Goal: Information Seeking & Learning: Find specific page/section

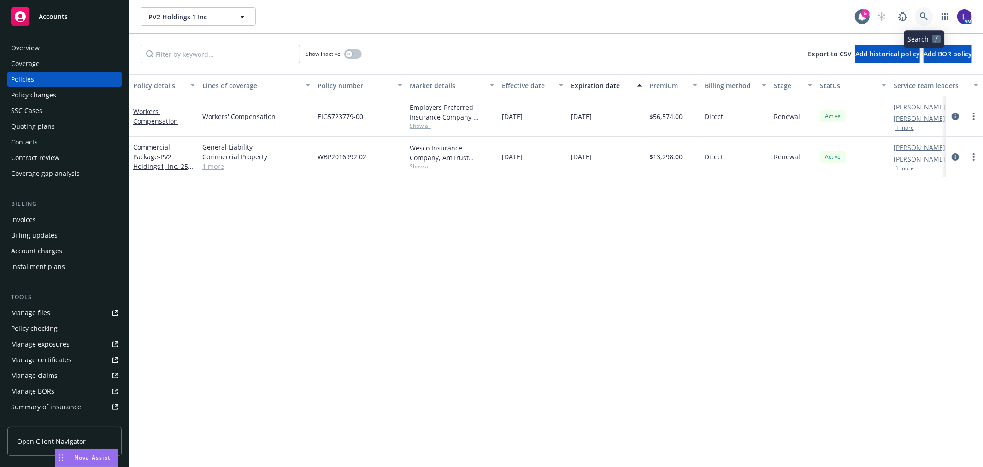
click at [928, 12] on link at bounding box center [924, 16] width 18 height 18
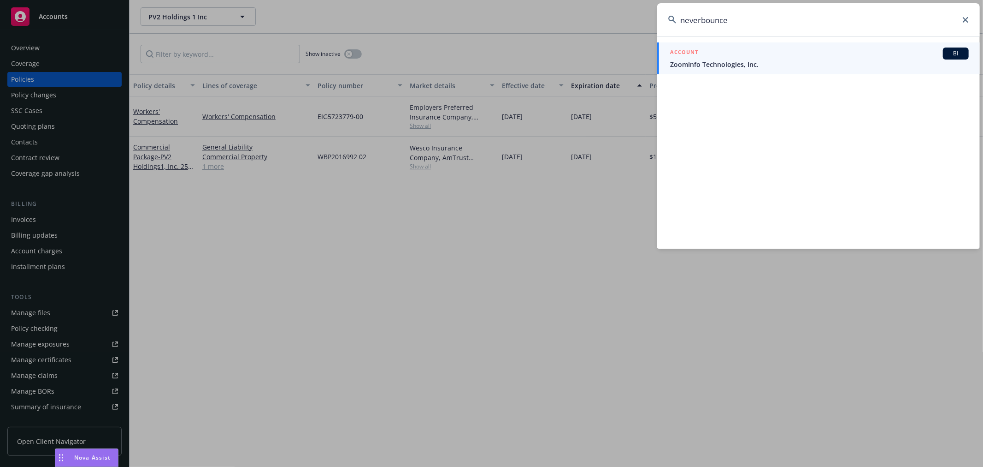
type input "neverbounce"
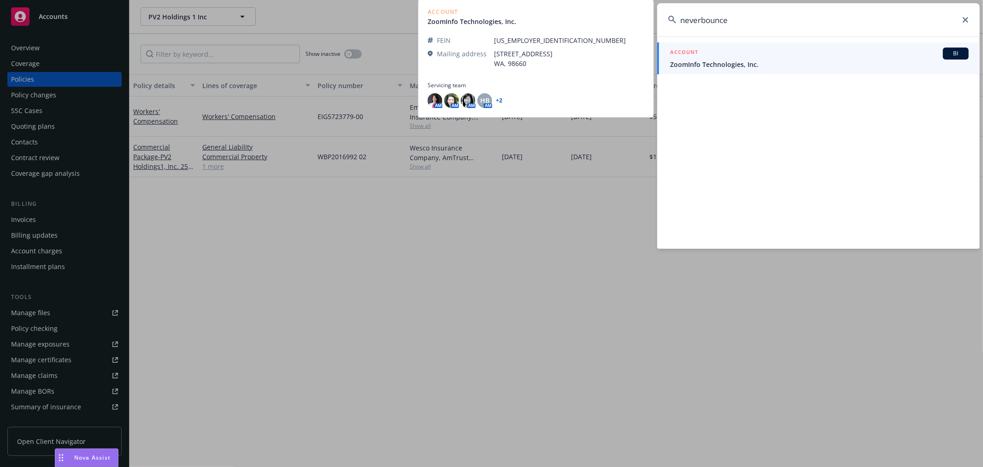
click at [766, 58] on div "ACCOUNT BI" at bounding box center [819, 53] width 299 height 12
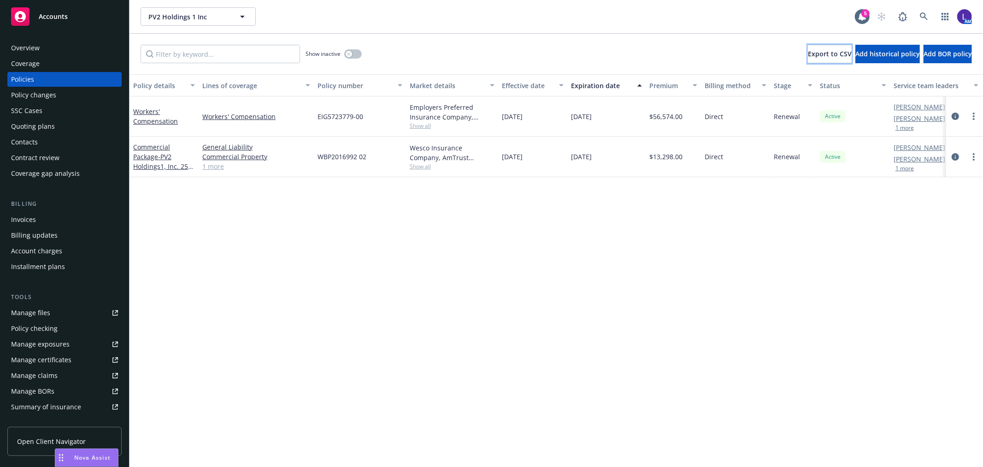
click at [808, 58] on button "Export to CSV" at bounding box center [830, 54] width 44 height 18
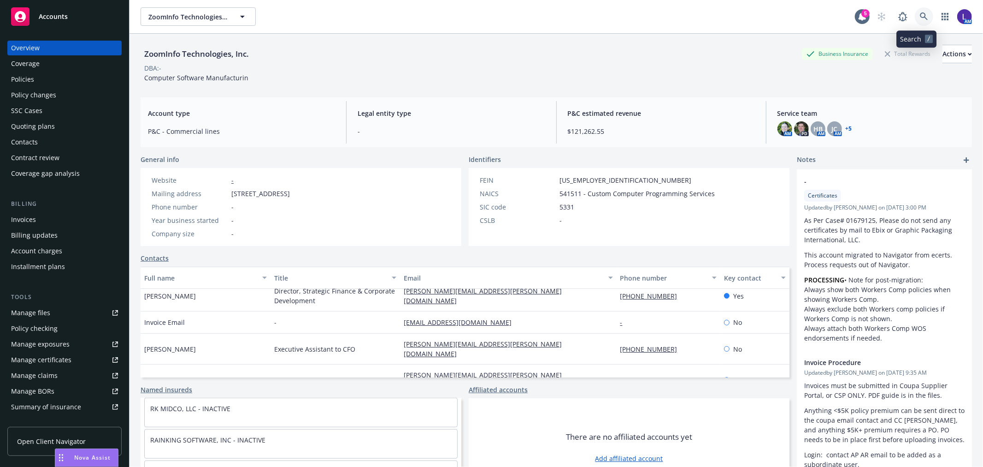
click at [920, 17] on icon at bounding box center [924, 16] width 8 height 8
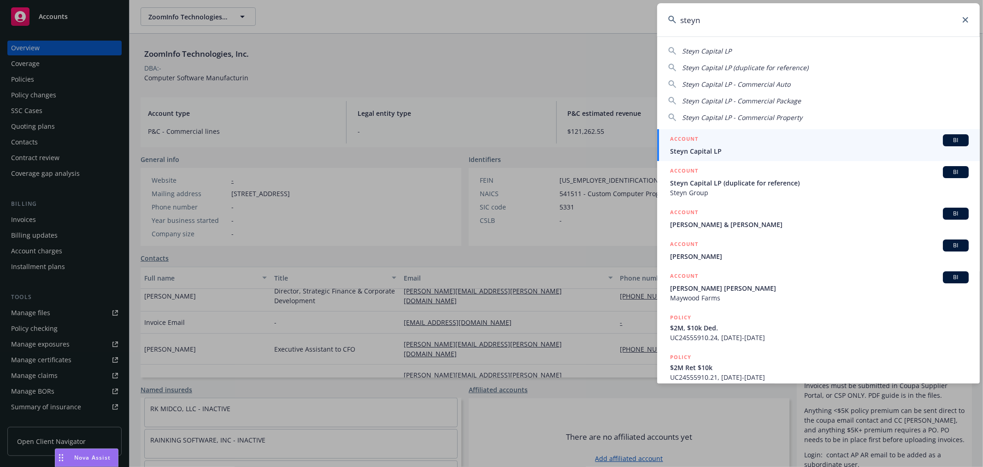
type input "steyn"
click at [687, 144] on h5 "ACCOUNT" at bounding box center [684, 139] width 28 height 11
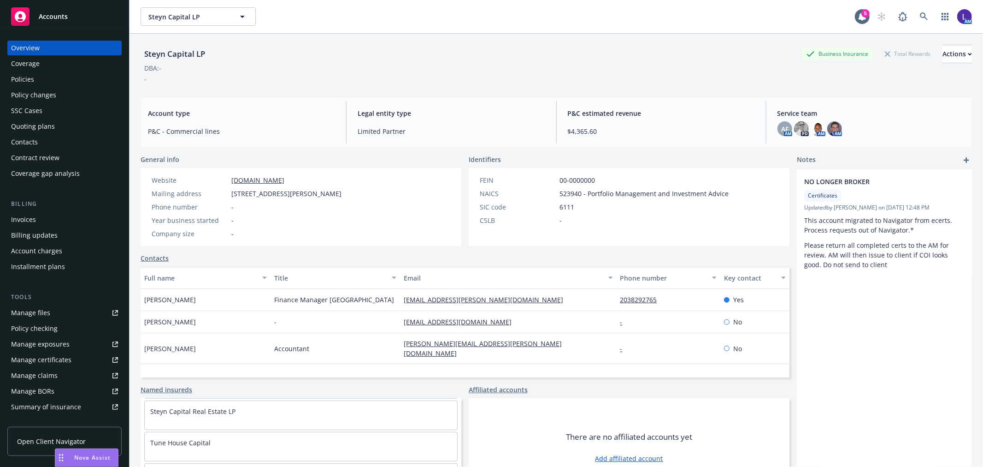
click at [29, 73] on div "Policies" at bounding box center [22, 79] width 23 height 15
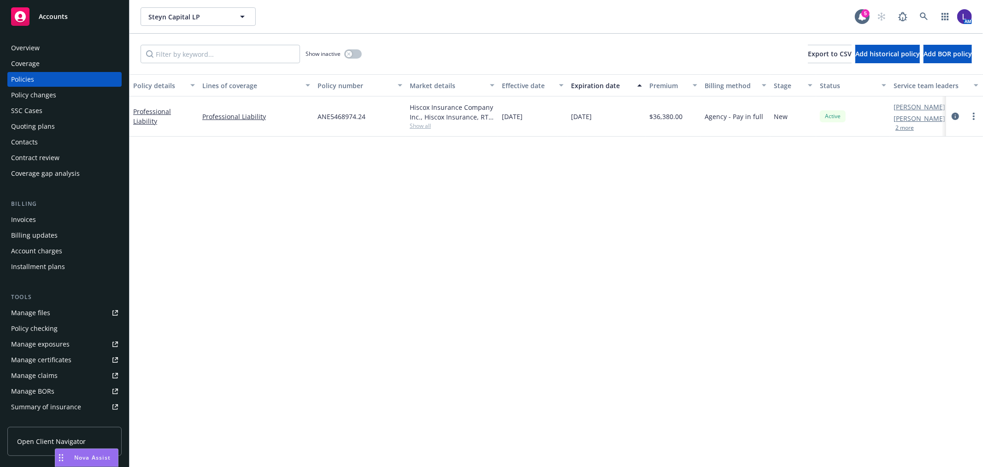
click at [911, 128] on button "2 more" at bounding box center [905, 128] width 18 height 6
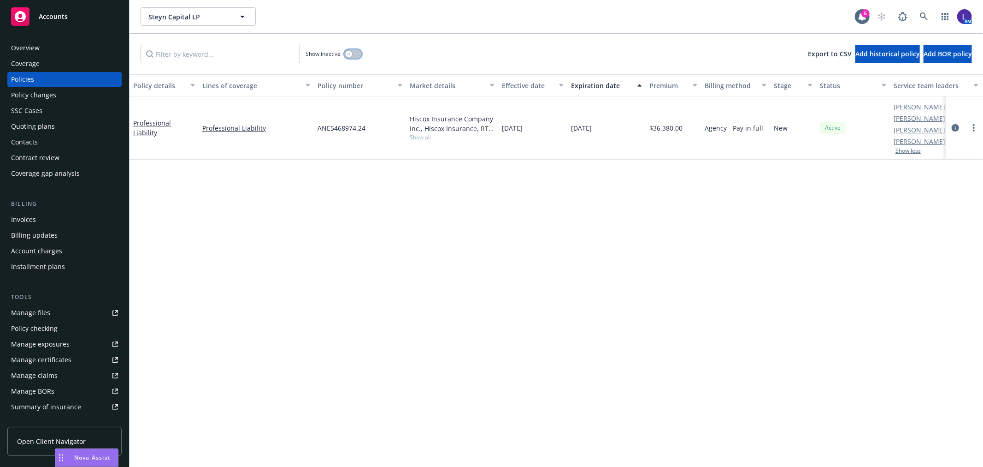
click at [352, 49] on button "button" at bounding box center [353, 53] width 18 height 9
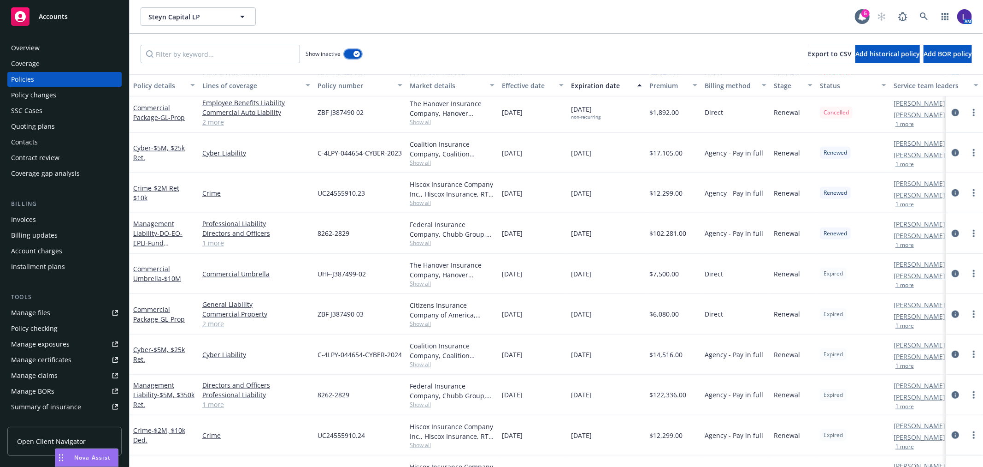
scroll to position [668, 0]
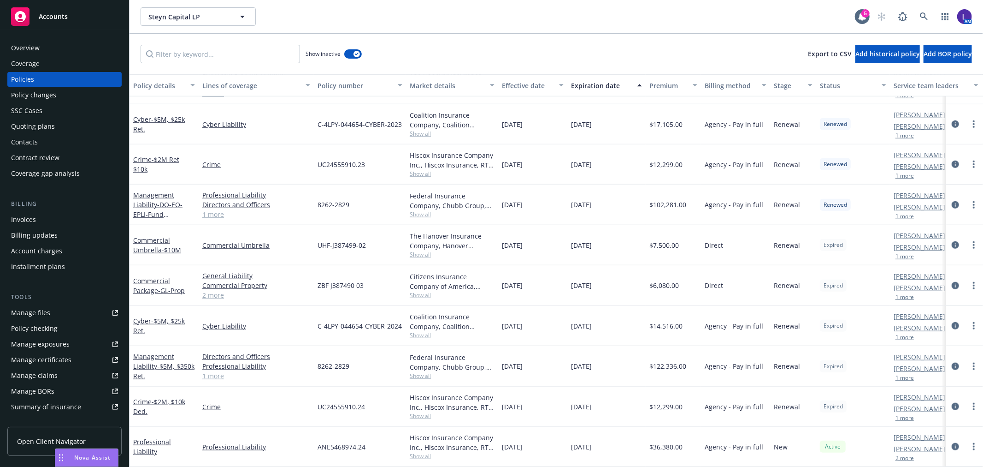
click at [14, 42] on div "Overview" at bounding box center [25, 48] width 29 height 15
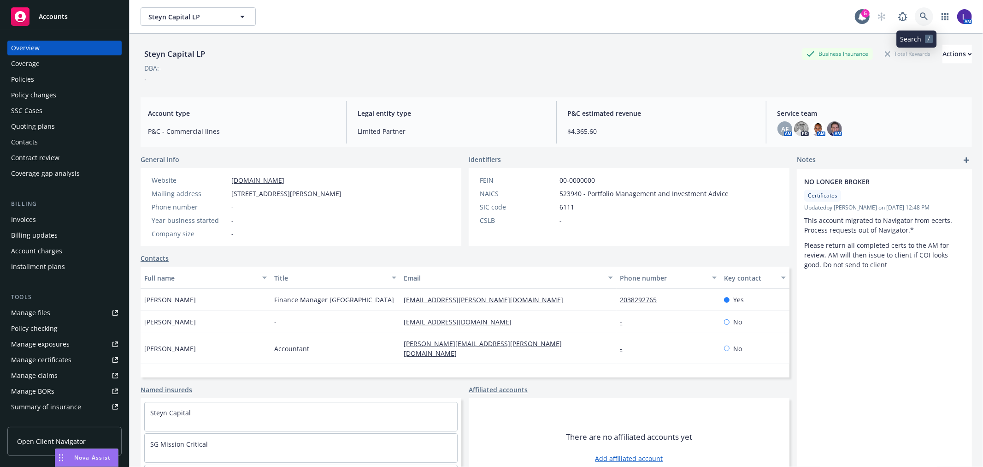
click at [920, 16] on icon at bounding box center [924, 16] width 8 height 8
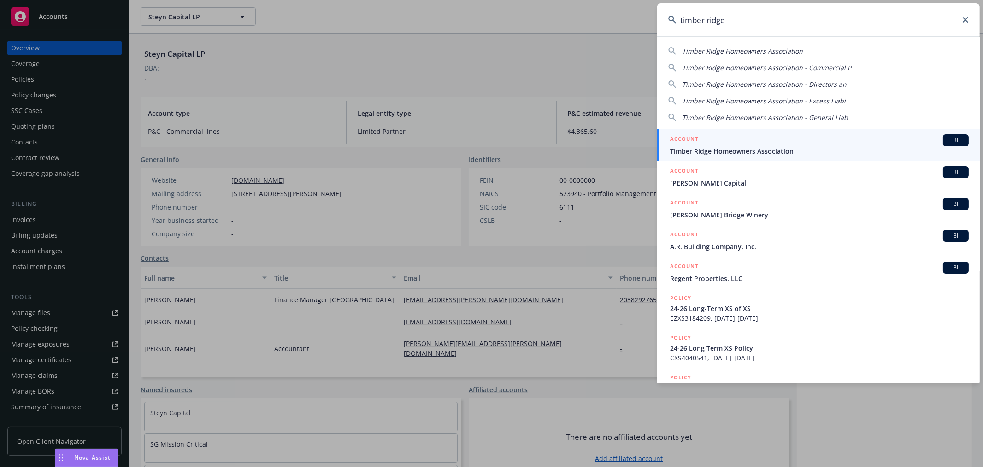
type input "timber ridge"
click at [744, 142] on div "ACCOUNT BI" at bounding box center [819, 140] width 299 height 12
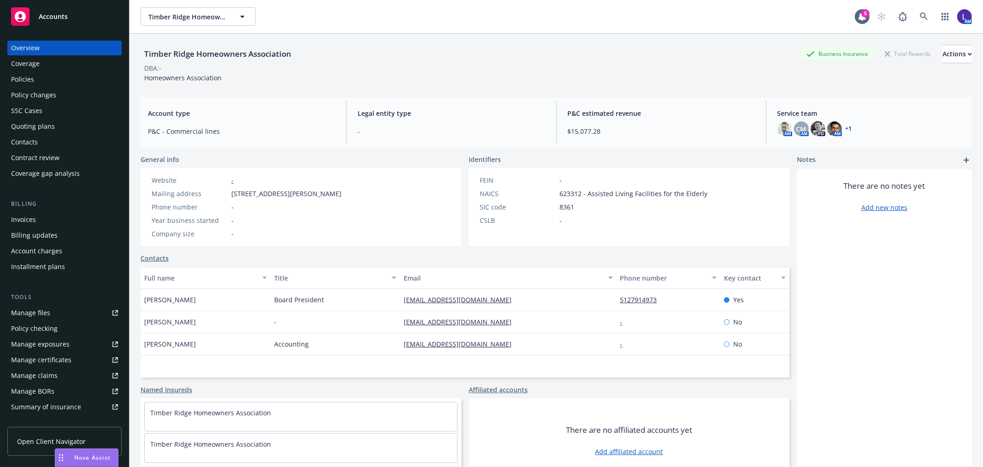
click at [21, 79] on div "Policies" at bounding box center [22, 79] width 23 height 15
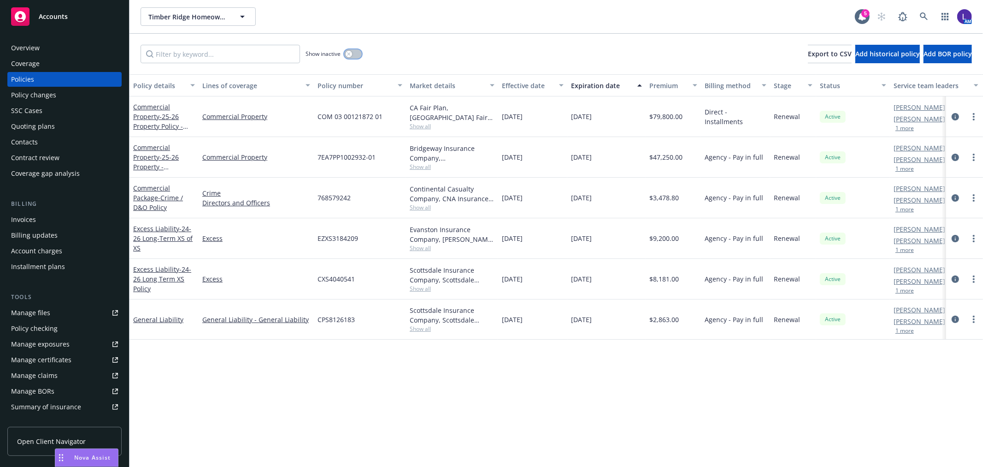
click at [356, 56] on button "button" at bounding box center [353, 53] width 18 height 9
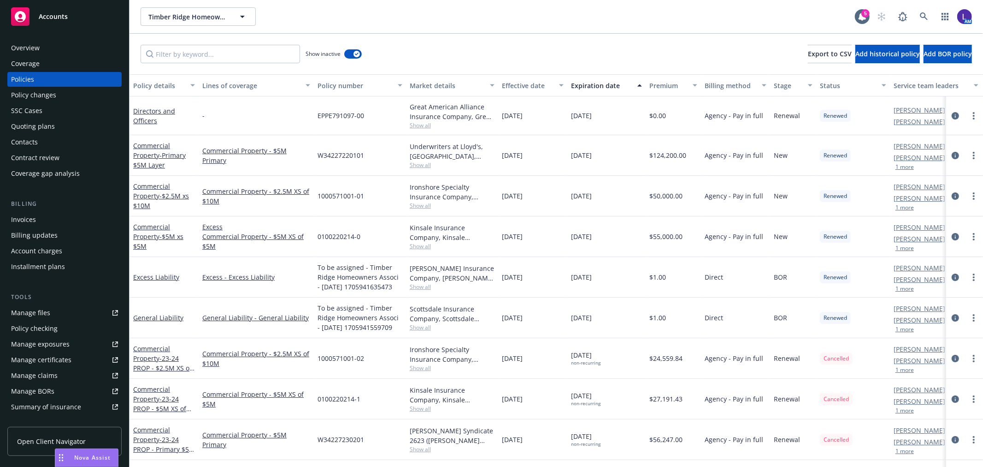
click at [908, 166] on button "1 more" at bounding box center [905, 167] width 18 height 6
